Goal: Information Seeking & Learning: Compare options

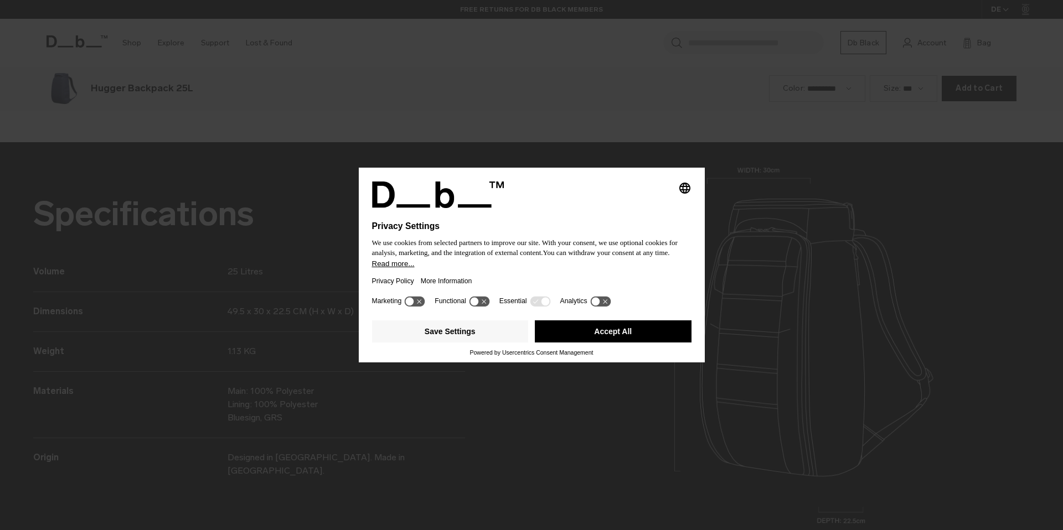
scroll to position [1591, 0]
